Goal: Transaction & Acquisition: Download file/media

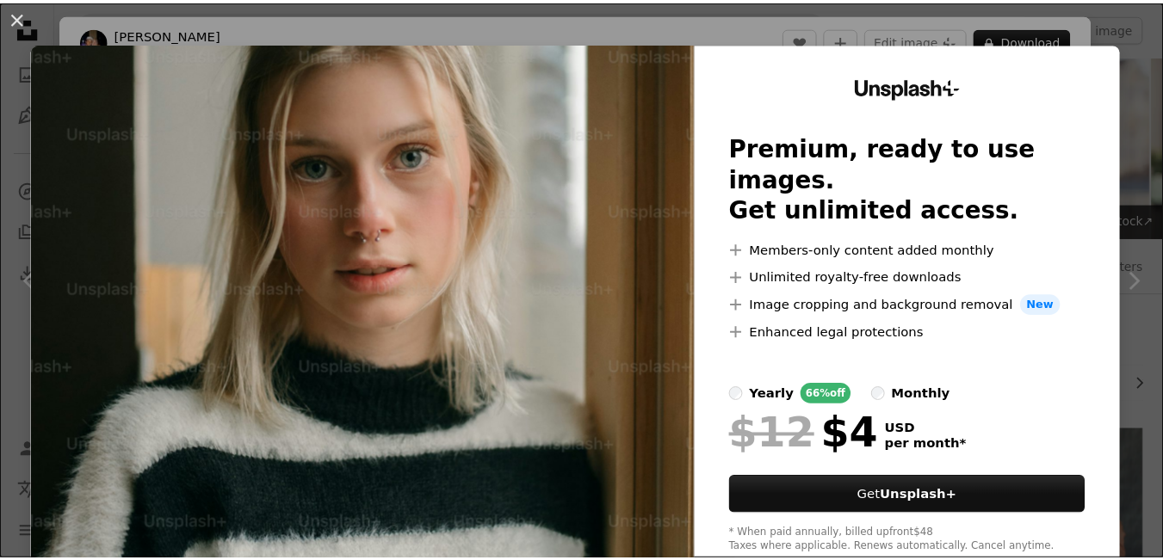
scroll to position [826, 0]
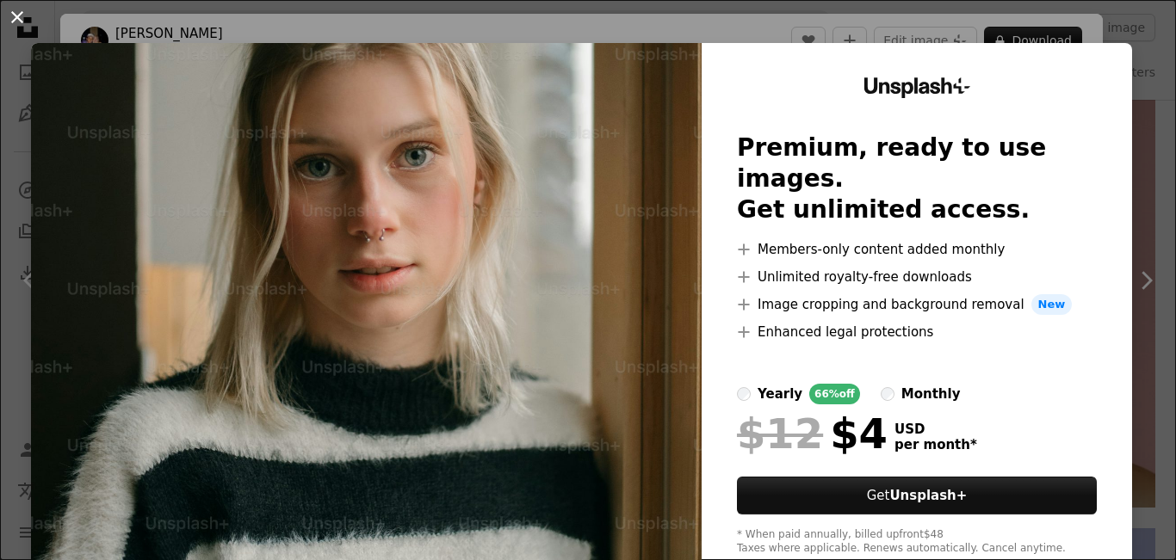
click at [12, 16] on button "An X shape" at bounding box center [17, 17] width 21 height 21
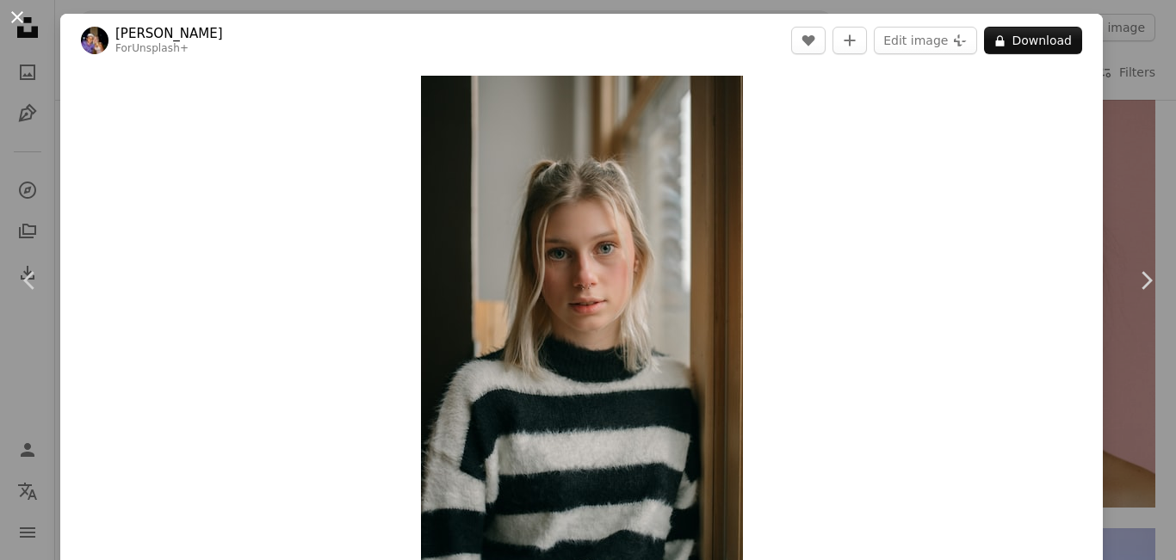
click at [17, 12] on button "An X shape" at bounding box center [17, 17] width 21 height 21
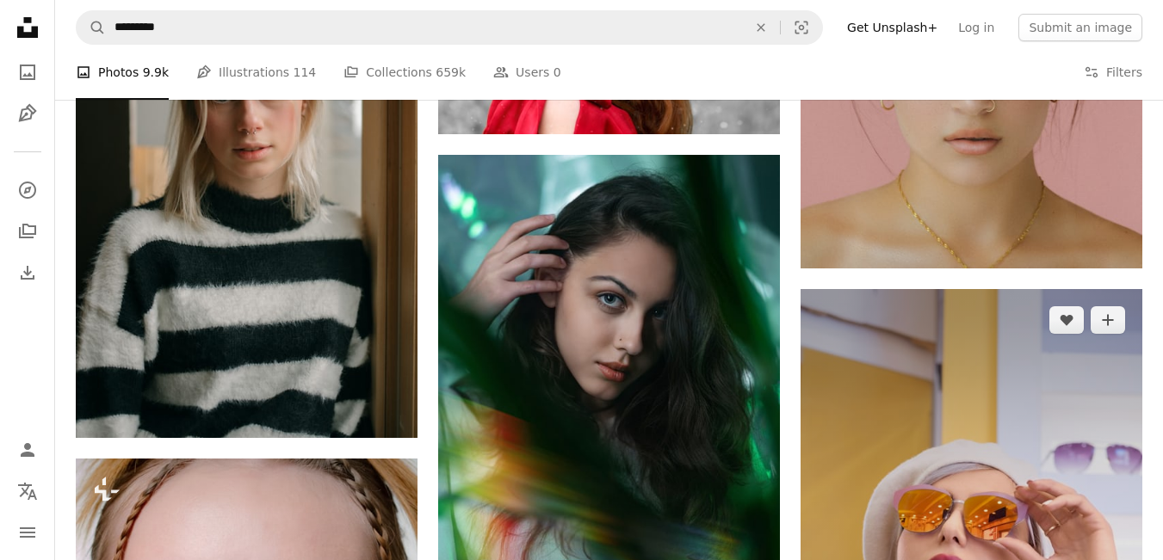
scroll to position [1068, 0]
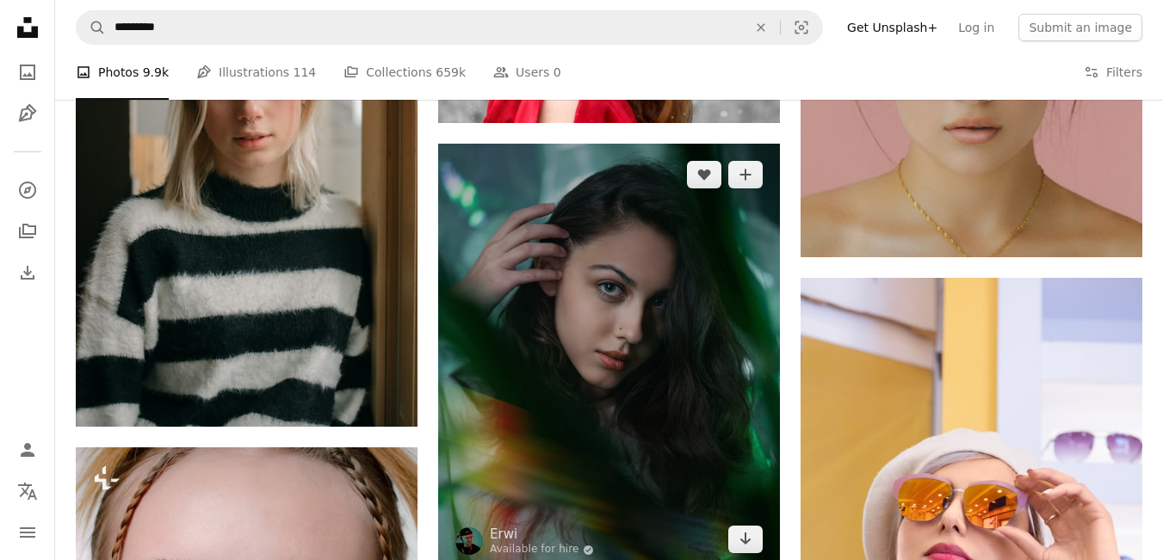
click at [728, 368] on img at bounding box center [609, 357] width 342 height 427
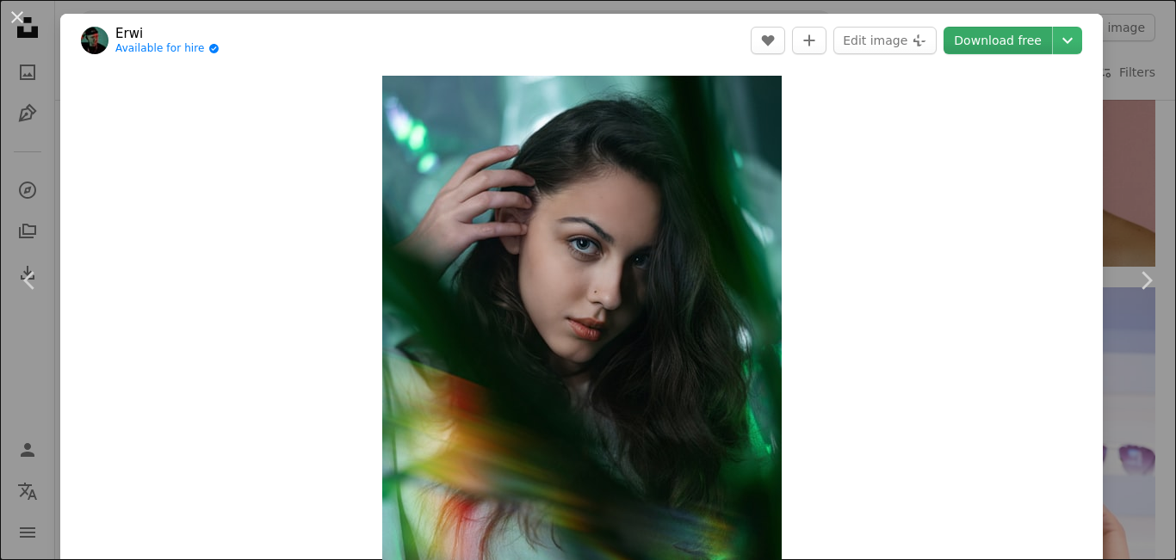
click at [1011, 46] on link "Download free" at bounding box center [998, 41] width 108 height 28
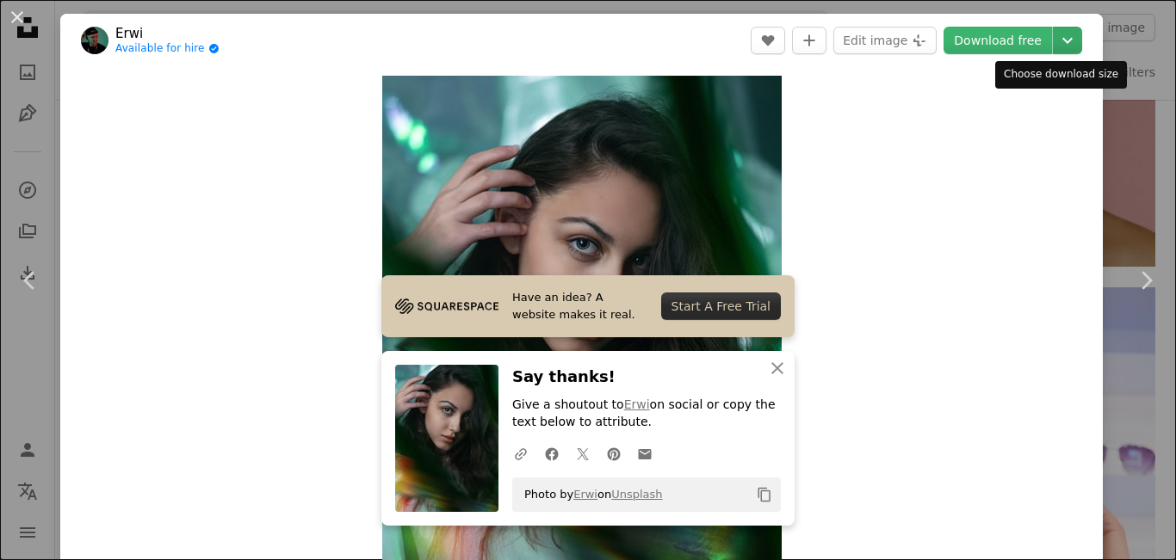
drag, startPoint x: 987, startPoint y: 281, endPoint x: 1050, endPoint y: 38, distance: 250.8
click at [1050, 38] on div "Erwi Available for hire A checkmark inside of a circle A heart A plus sign Edit…" at bounding box center [581, 429] width 1043 height 830
click at [1062, 38] on icon "Choose download size" at bounding box center [1067, 41] width 10 height 6
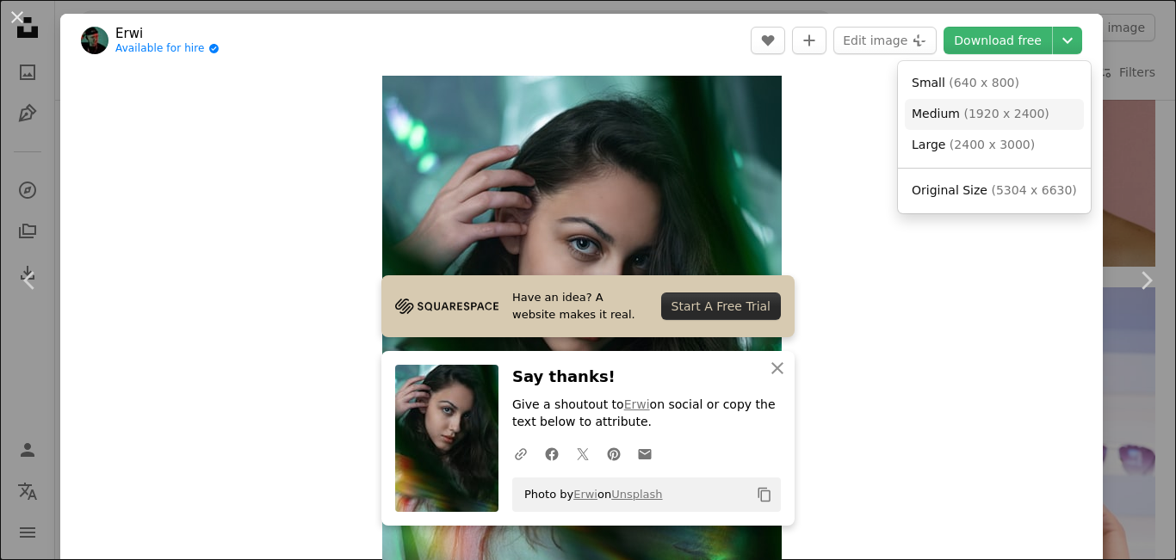
click at [959, 115] on span "Medium ( 1920 x 2400 )" at bounding box center [981, 114] width 138 height 17
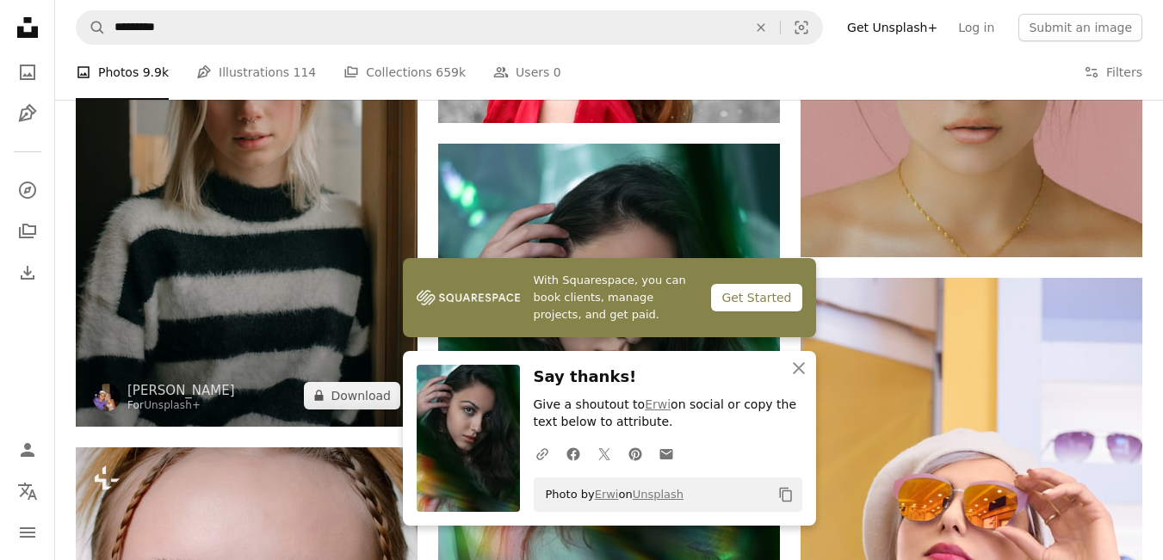
click at [184, 309] on img at bounding box center [247, 161] width 342 height 531
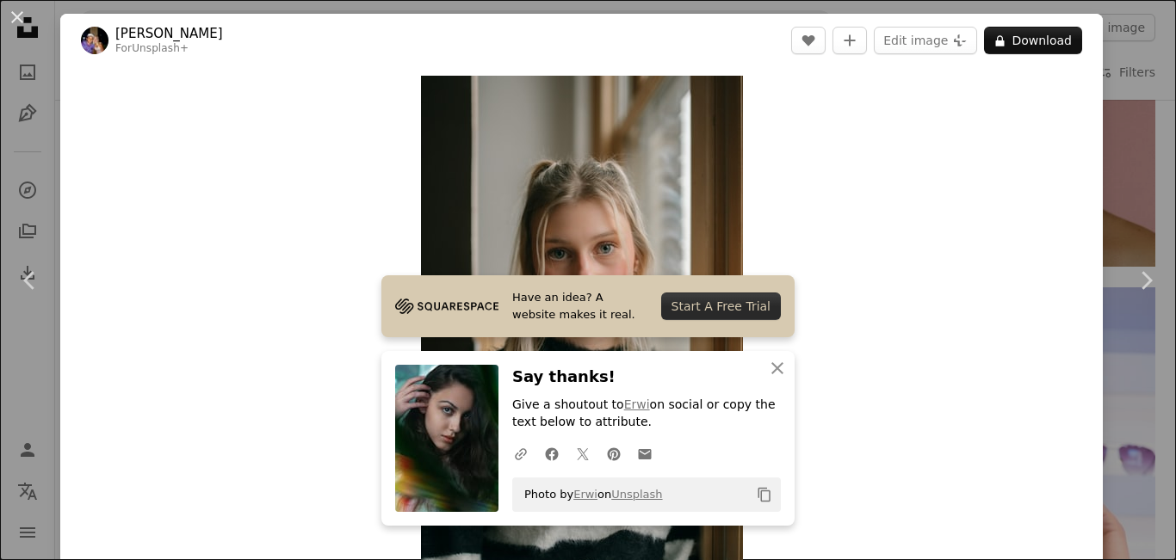
click at [1074, 40] on header "[PERSON_NAME] For Unsplash+ A heart A plus sign Edit image Plus sign for Unspla…" at bounding box center [581, 40] width 1043 height 53
click at [1011, 37] on button "A lock Download" at bounding box center [1033, 41] width 98 height 28
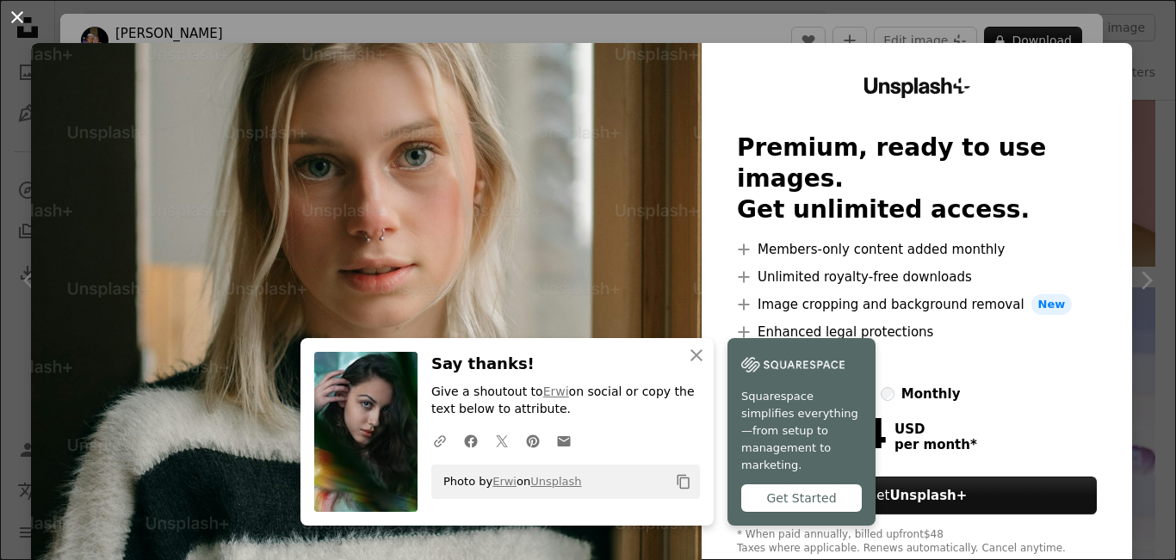
click at [10, 17] on button "An X shape" at bounding box center [17, 17] width 21 height 21
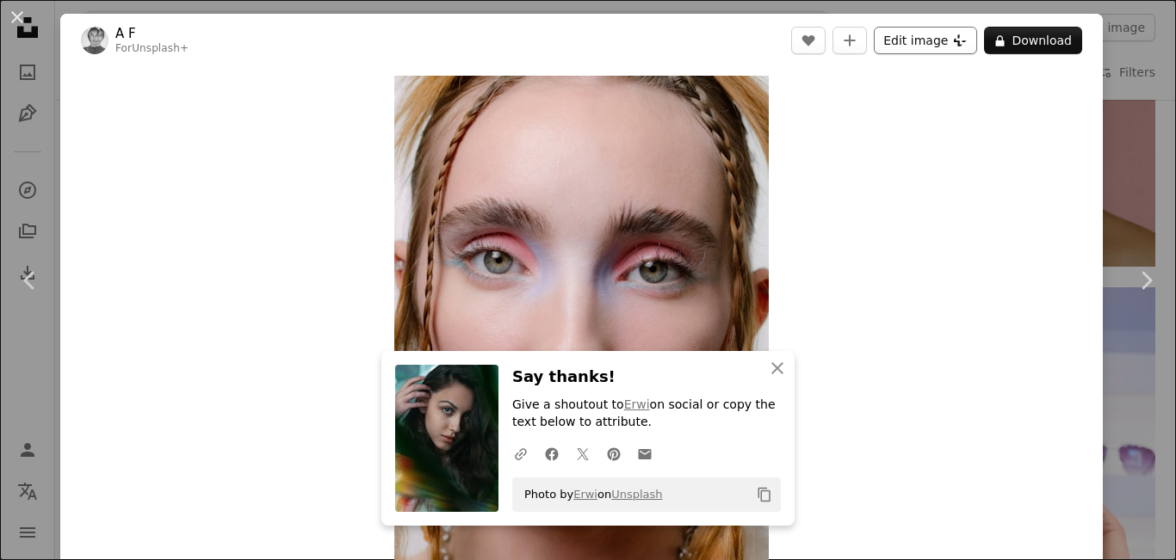
click at [877, 42] on button "Edit image Plus sign for Unsplash+" at bounding box center [925, 41] width 103 height 28
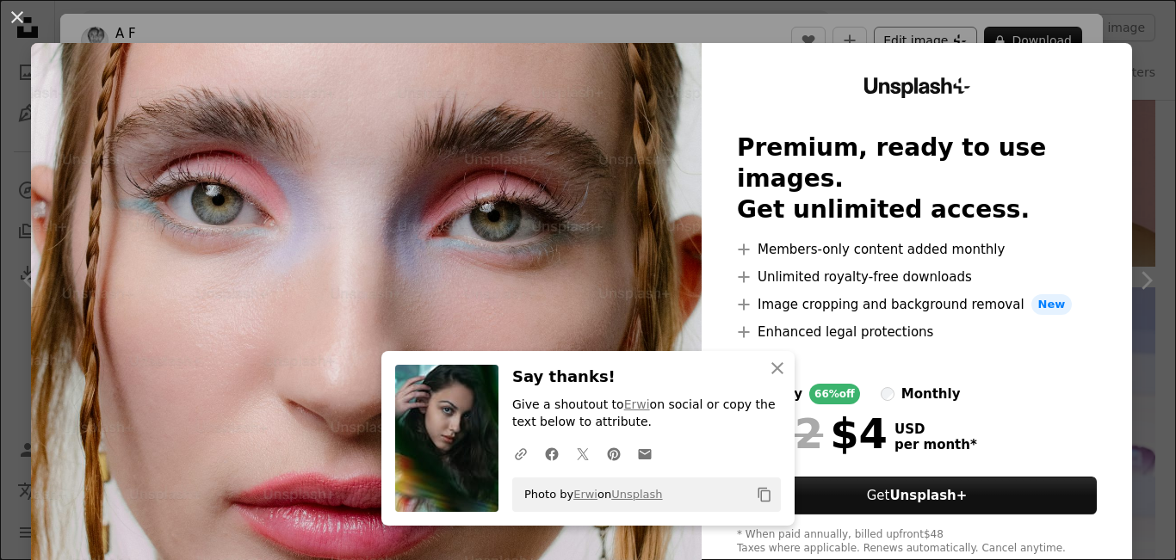
click at [877, 42] on div "An X shape An X shape Close Say thanks! Give a shoutout to Erwi on social or co…" at bounding box center [588, 280] width 1176 height 560
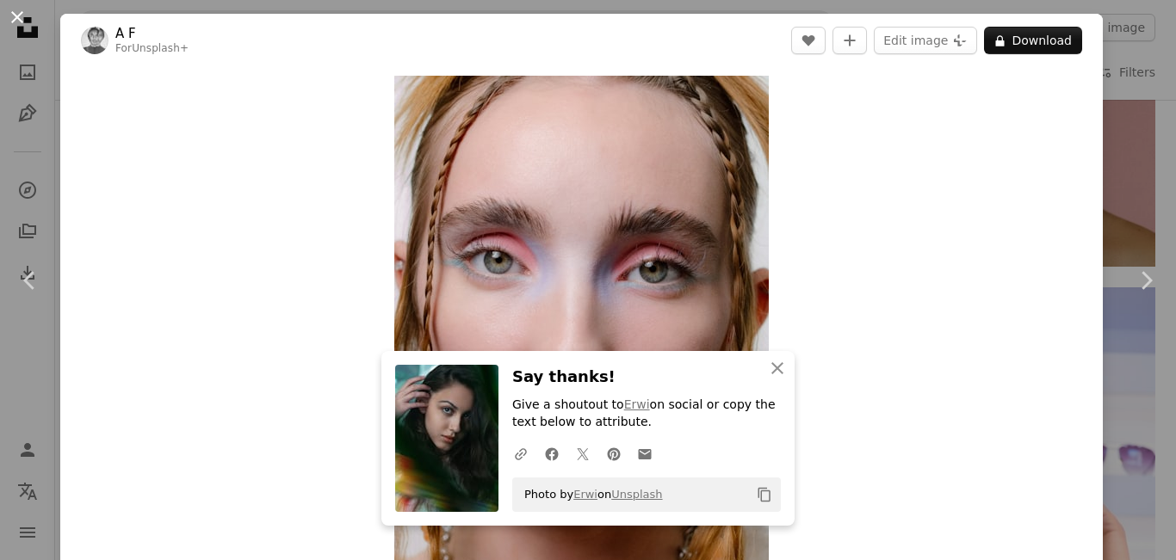
click at [20, 16] on button "An X shape" at bounding box center [17, 17] width 21 height 21
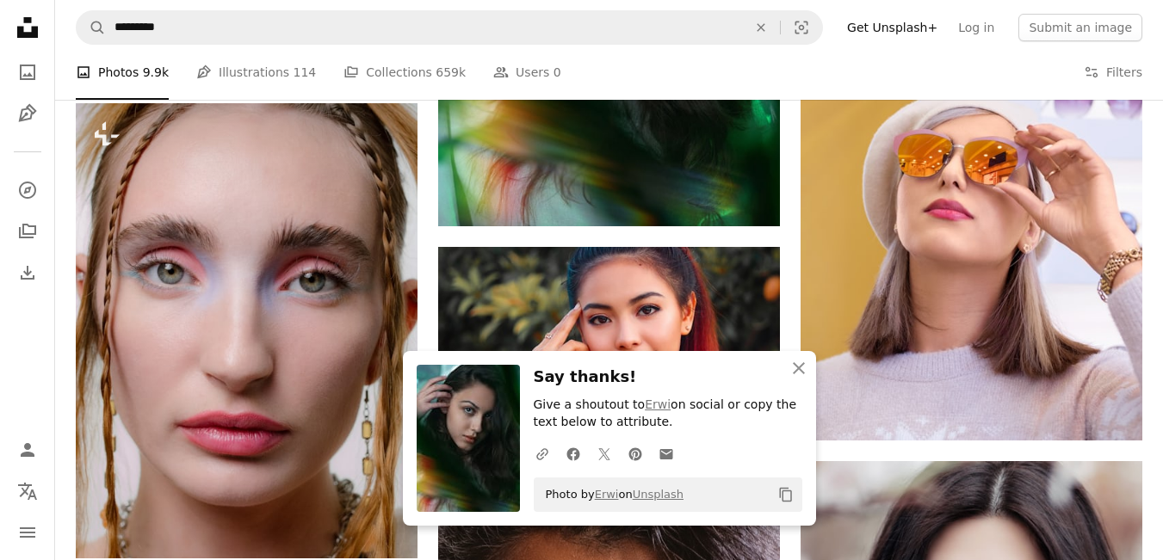
scroll to position [1446, 0]
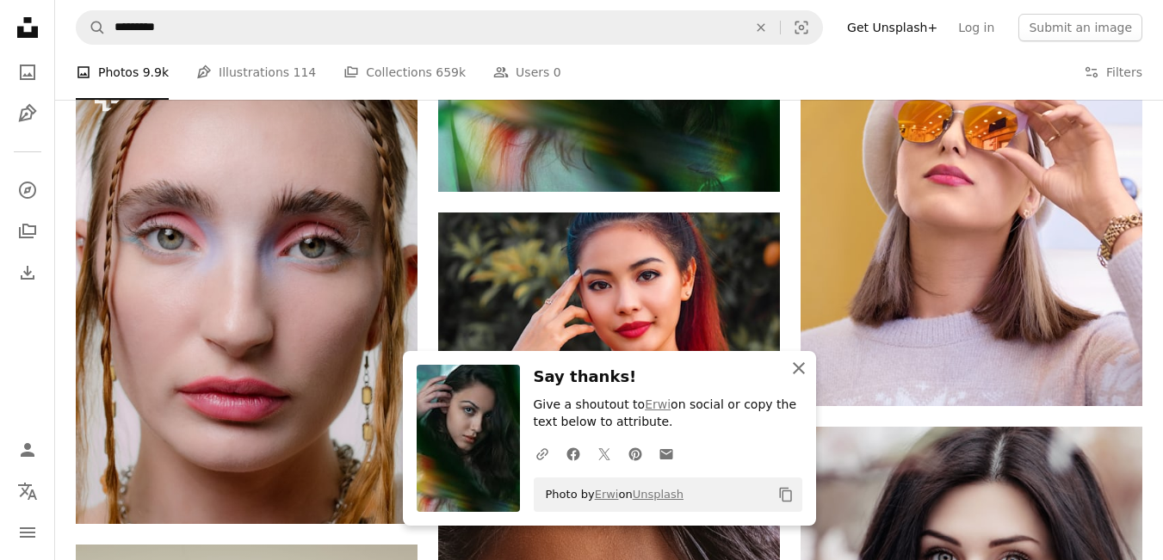
click at [800, 364] on icon "An X shape" at bounding box center [799, 368] width 21 height 21
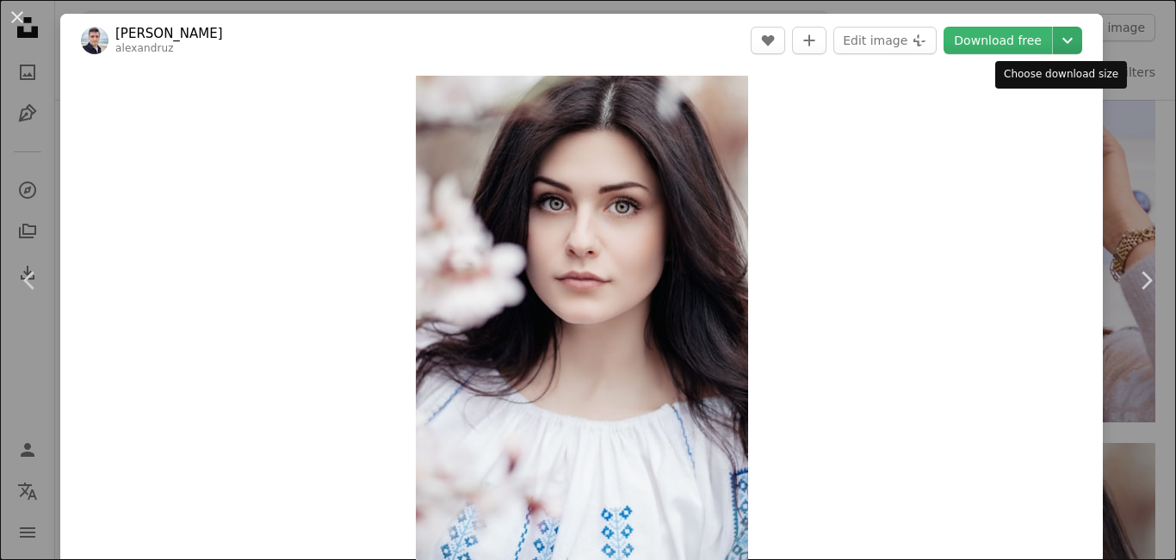
click at [1063, 42] on icon "Chevron down" at bounding box center [1068, 40] width 28 height 21
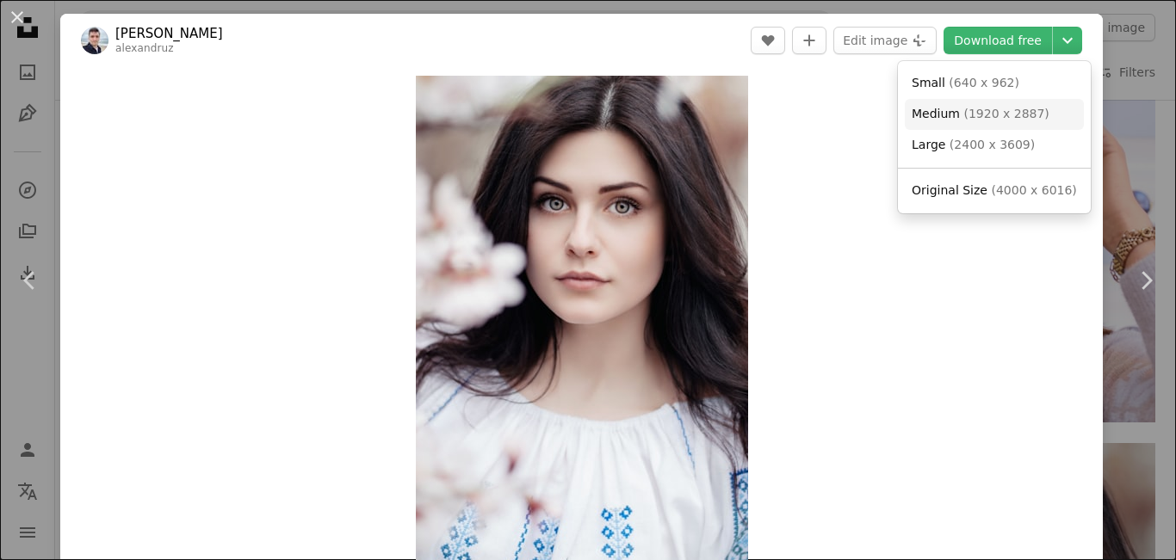
click at [1019, 118] on span "( 1920 x 2887 )" at bounding box center [1005, 114] width 85 height 14
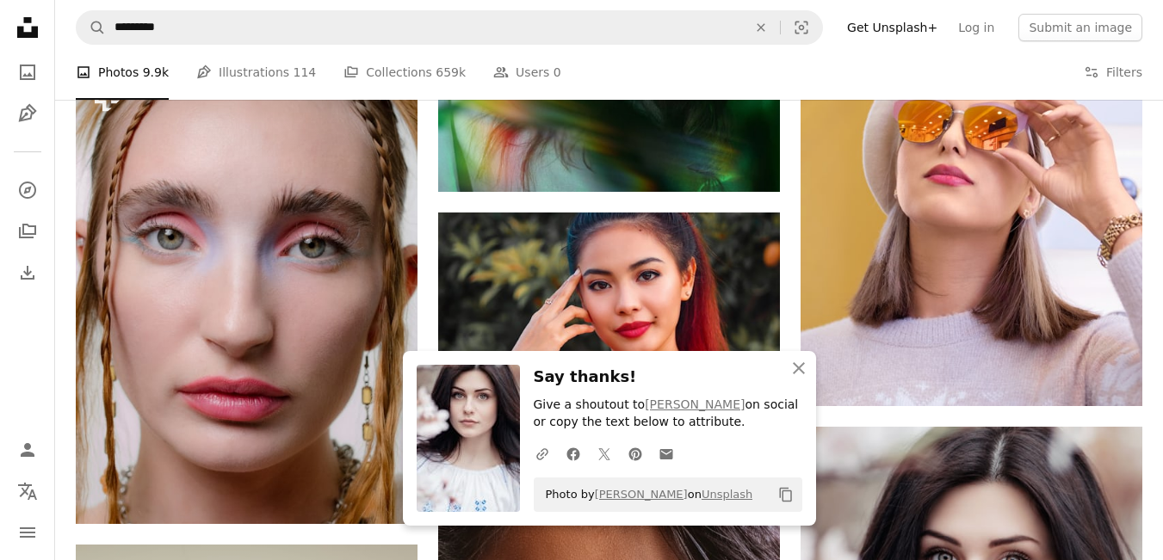
drag, startPoint x: 1155, startPoint y: 559, endPoint x: 1166, endPoint y: 556, distance: 10.6
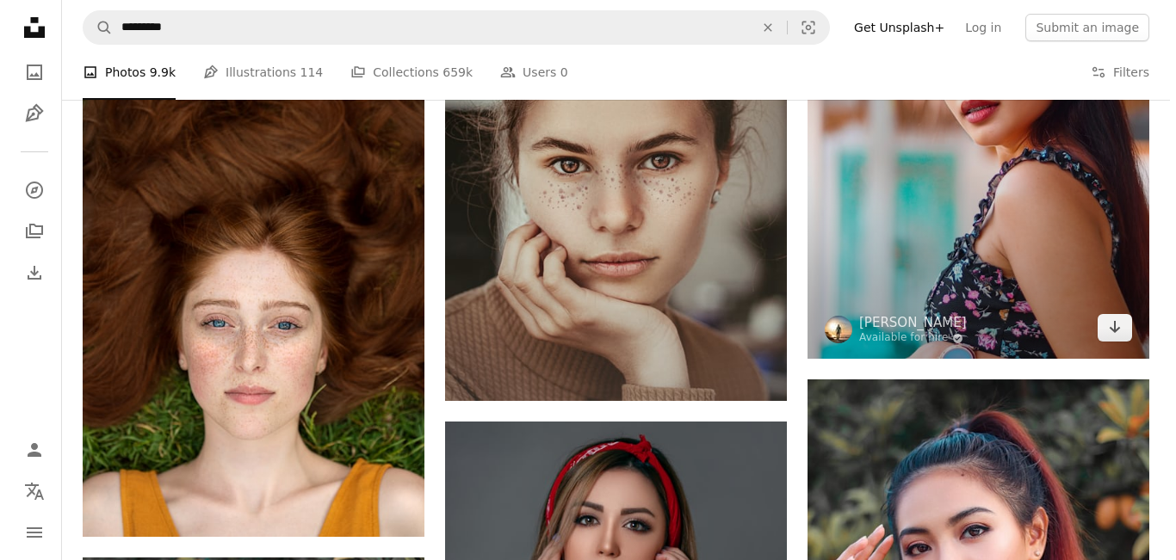
scroll to position [2514, 0]
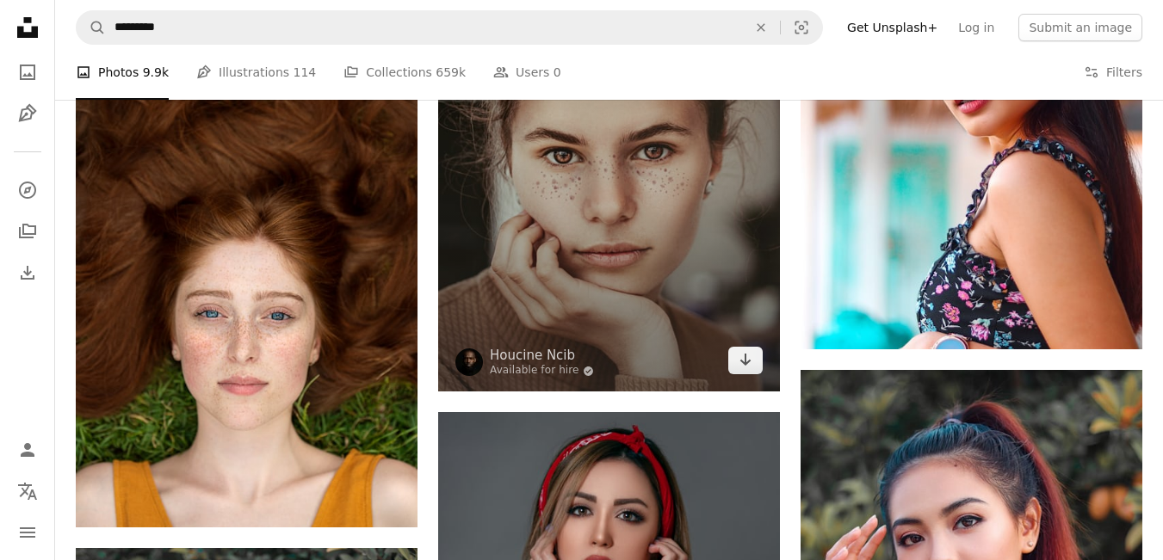
click at [659, 225] on img at bounding box center [609, 135] width 342 height 514
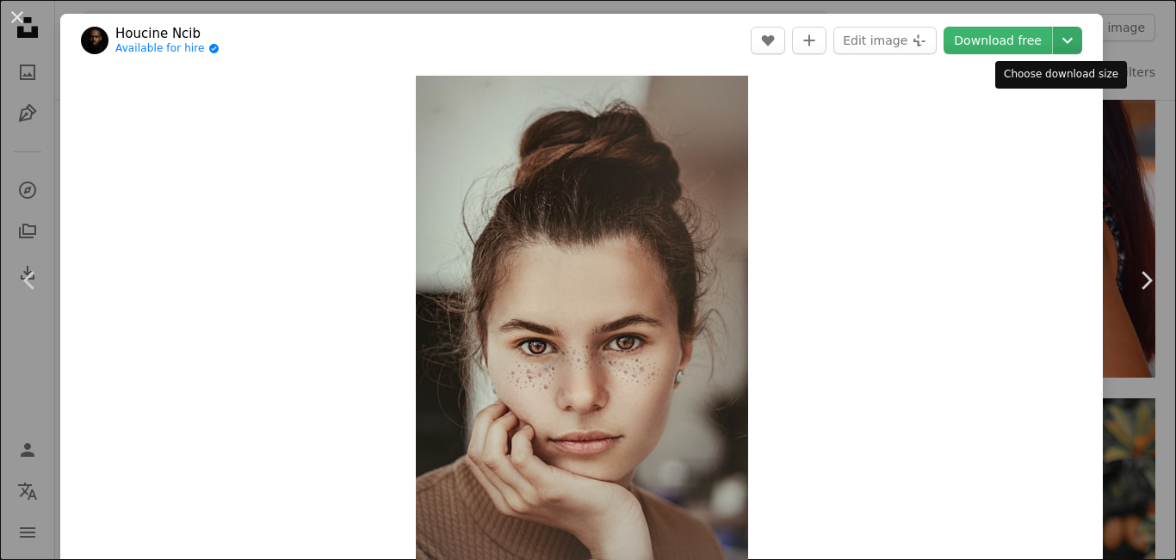
click at [1055, 46] on icon "Chevron down" at bounding box center [1068, 40] width 28 height 21
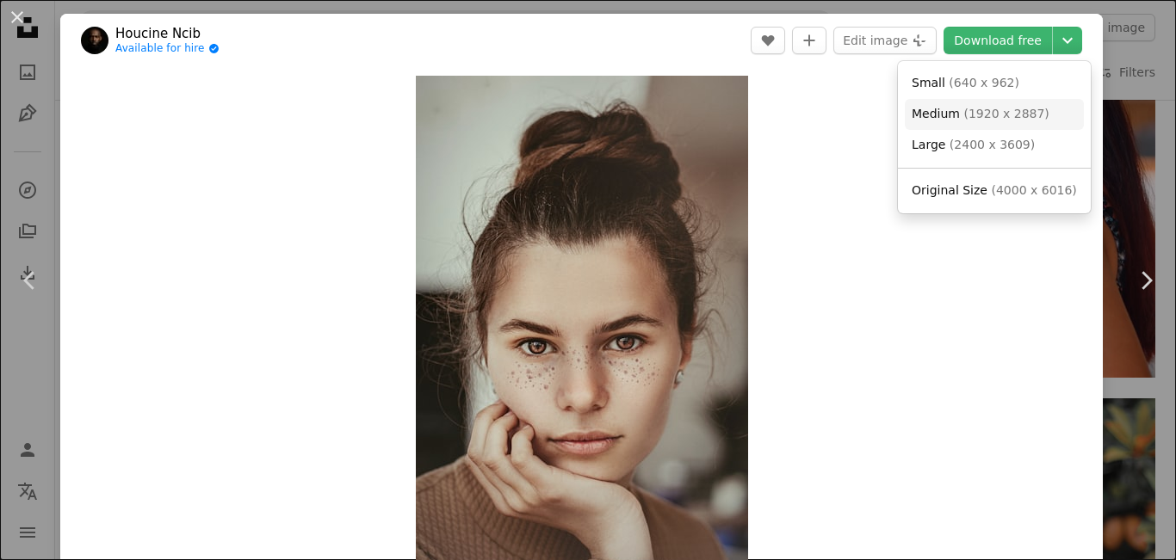
click at [1006, 108] on span "( 1920 x 2887 )" at bounding box center [1005, 114] width 85 height 14
